Goal: Navigation & Orientation: Find specific page/section

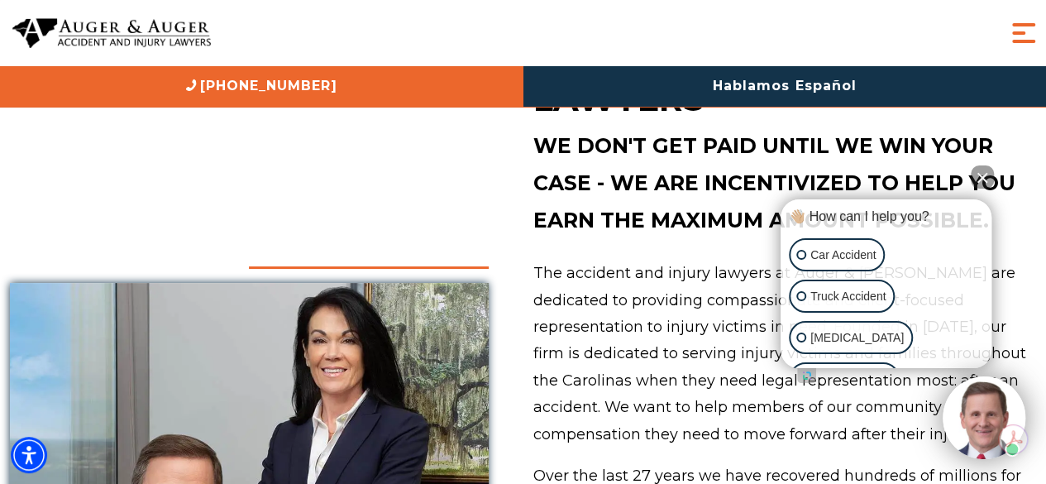
scroll to position [805, 0]
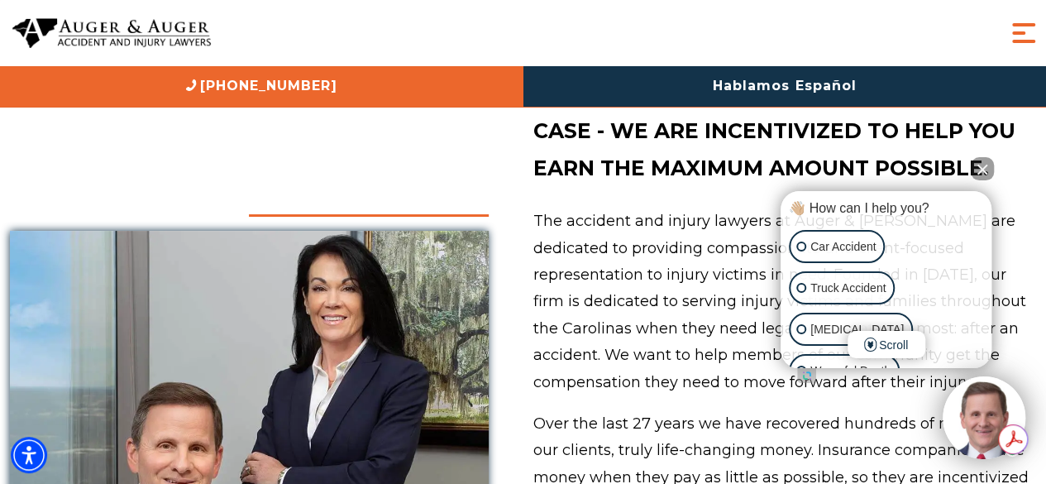
click at [980, 172] on button "Close Intaker Chat Widget" at bounding box center [981, 168] width 23 height 23
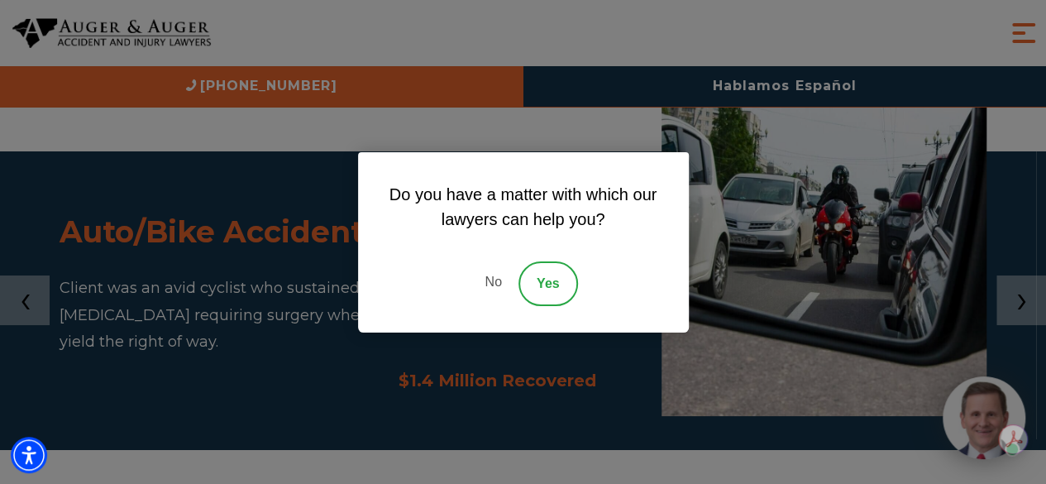
scroll to position [2987, 0]
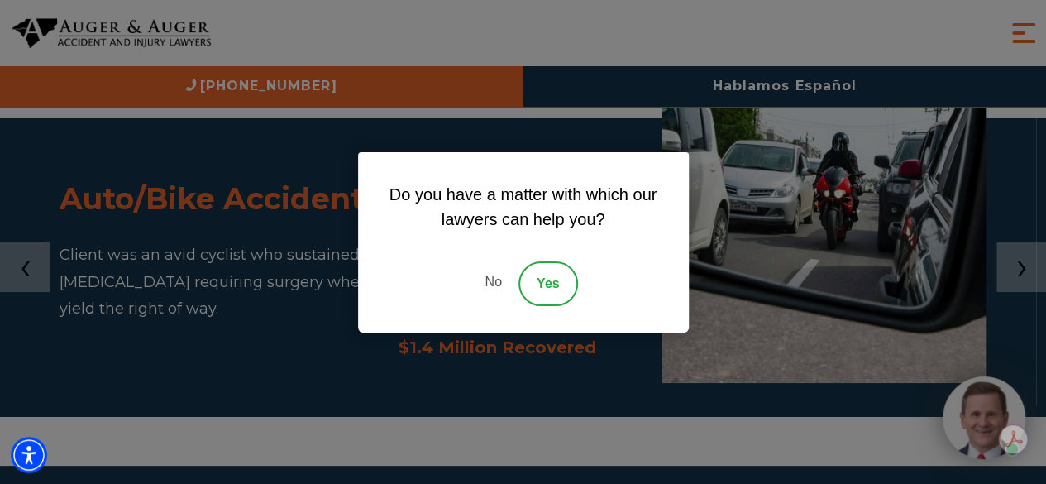
click at [506, 274] on link "No" at bounding box center [493, 283] width 50 height 45
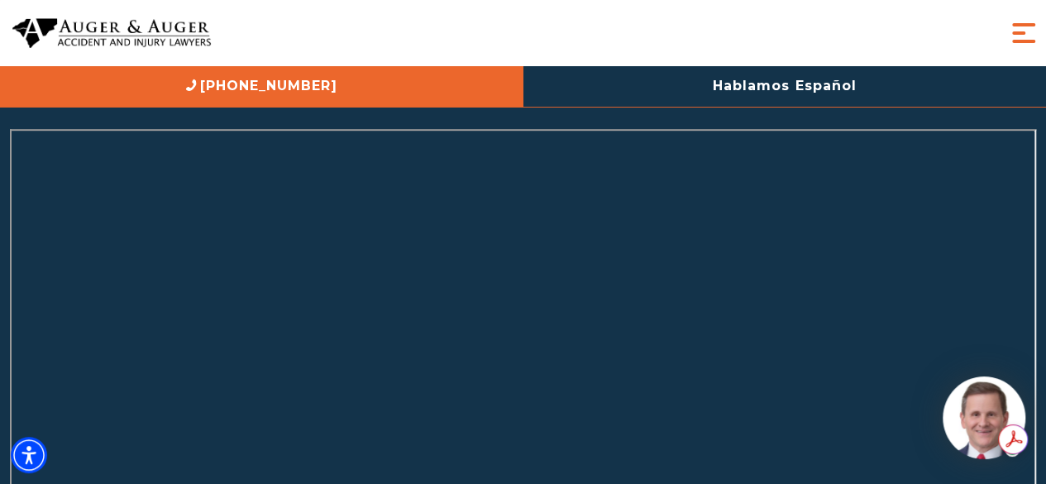
scroll to position [6724, 0]
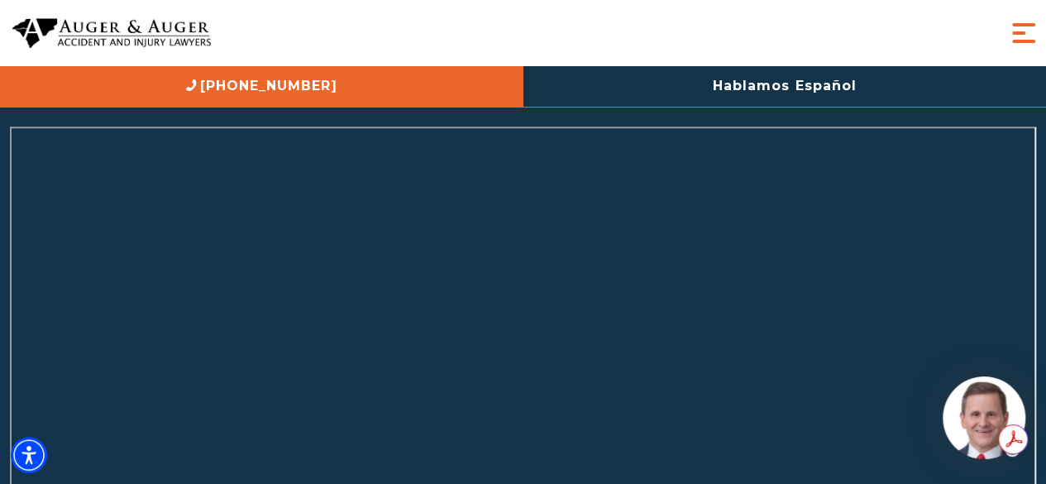
click at [1029, 17] on span "Menu" at bounding box center [1023, 33] width 33 height 33
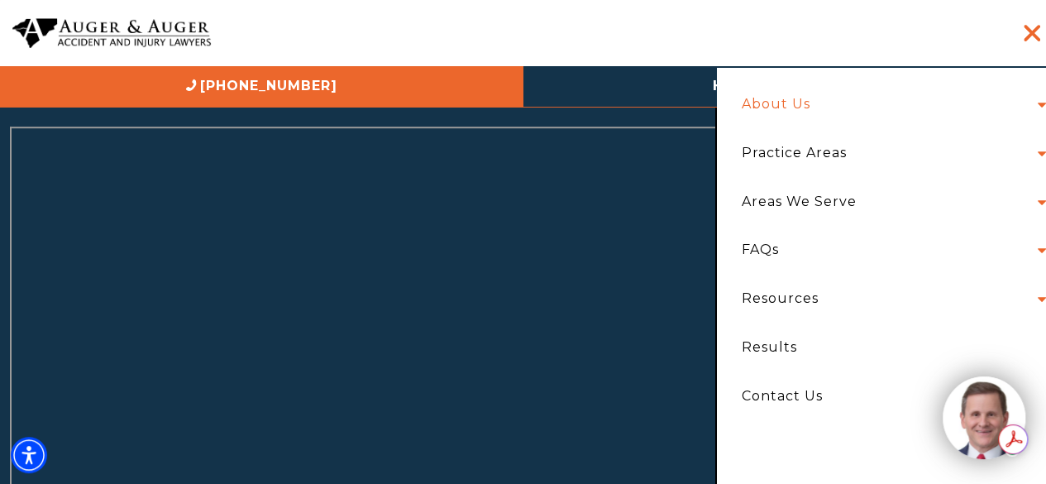
click at [782, 105] on link "About Us" at bounding box center [775, 104] width 93 height 49
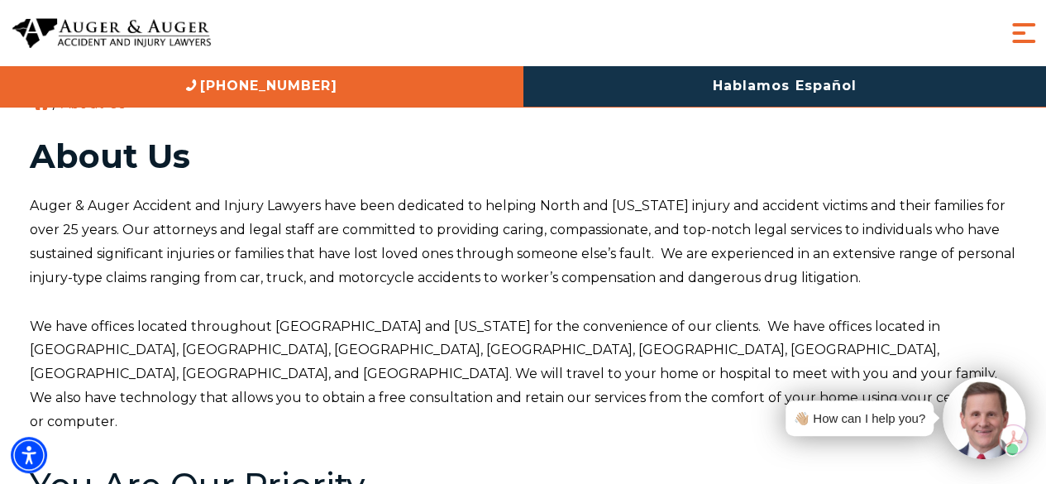
scroll to position [33, 0]
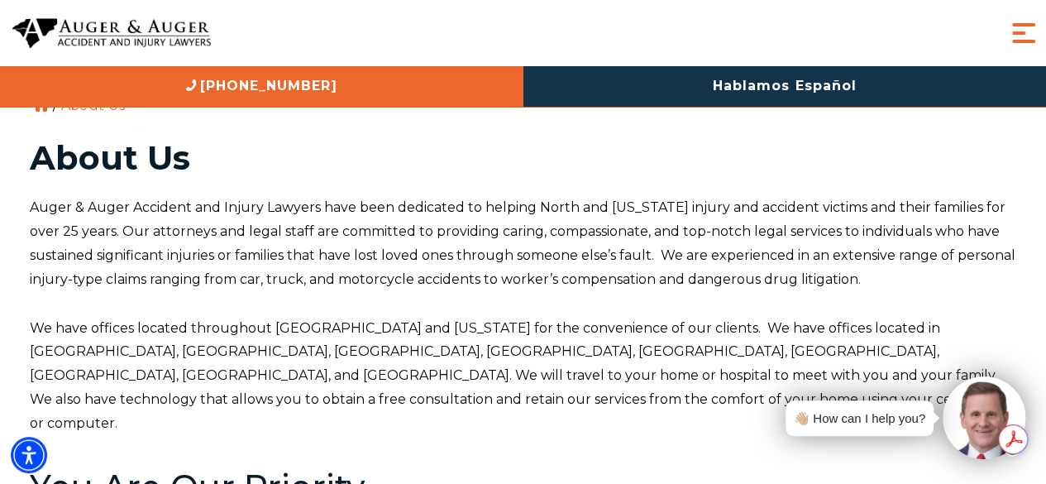
click at [939, 402] on div "👋🏼 How can I help you?" at bounding box center [900, 417] width 249 height 83
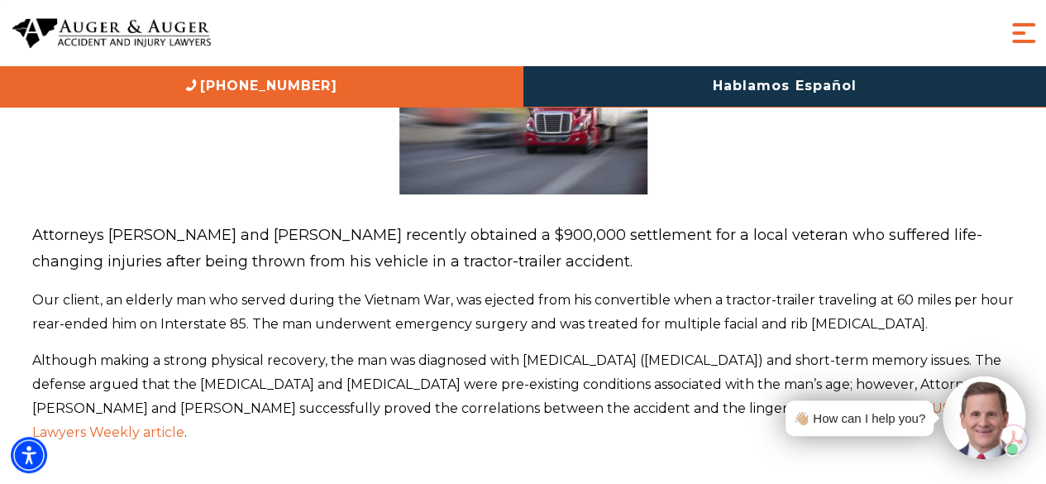
scroll to position [265, 0]
